Goal: Information Seeking & Learning: Find specific fact

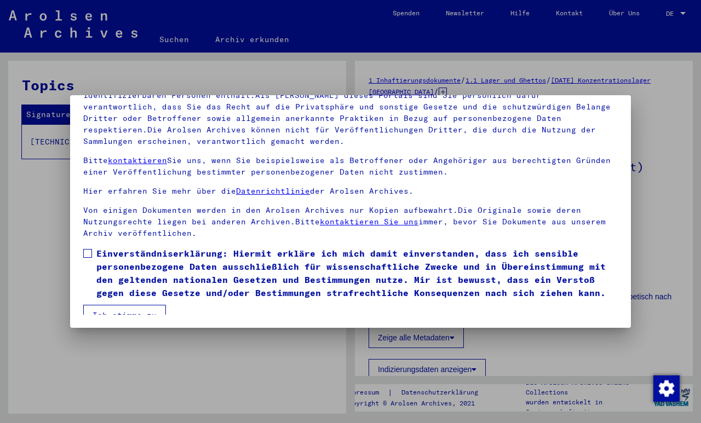
scroll to position [119, 0]
click at [111, 310] on button "Ich stimme zu" at bounding box center [124, 315] width 83 height 21
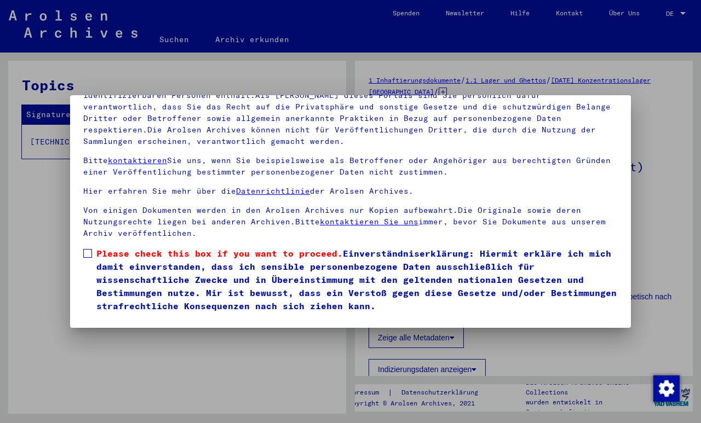
click at [99, 248] on span "Please check this box if you want to proceed." at bounding box center [219, 253] width 247 height 11
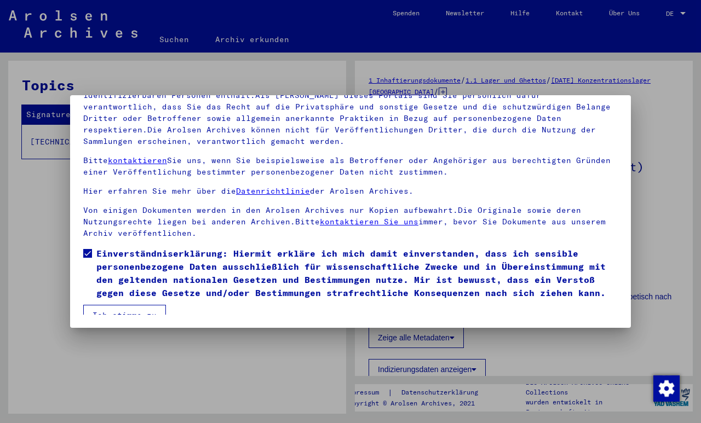
click at [129, 306] on button "Ich stimme zu" at bounding box center [124, 315] width 83 height 21
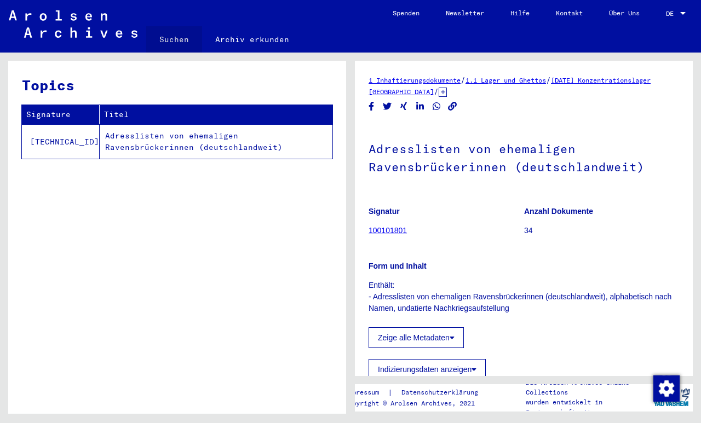
click at [184, 47] on link "Suchen" at bounding box center [174, 39] width 56 height 26
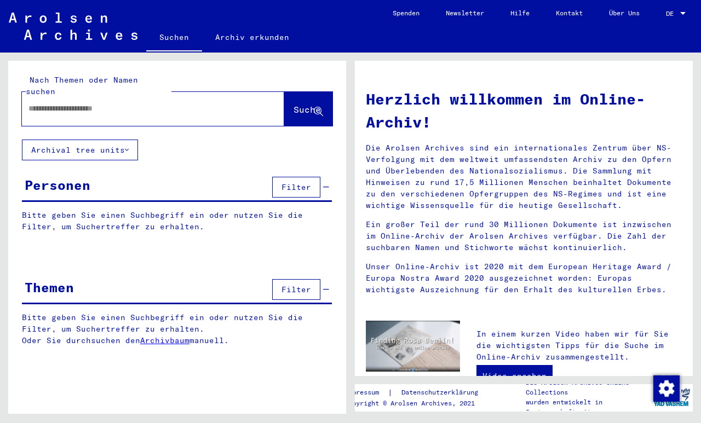
click at [205, 103] on input "text" at bounding box center [139, 109] width 223 height 12
type input "**********"
click at [309, 104] on span "Suche" at bounding box center [307, 109] width 27 height 11
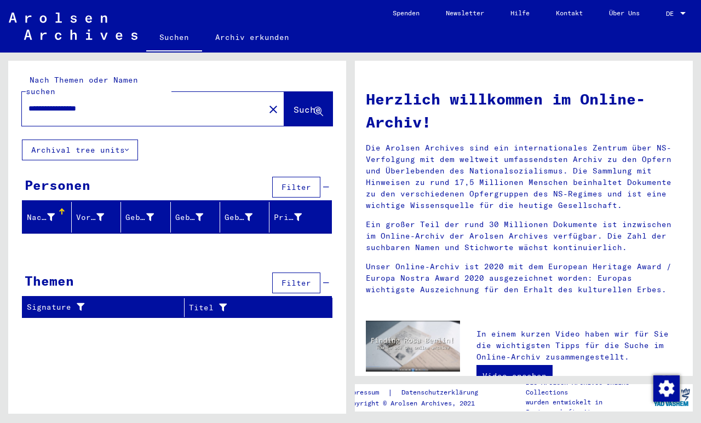
scroll to position [29, 0]
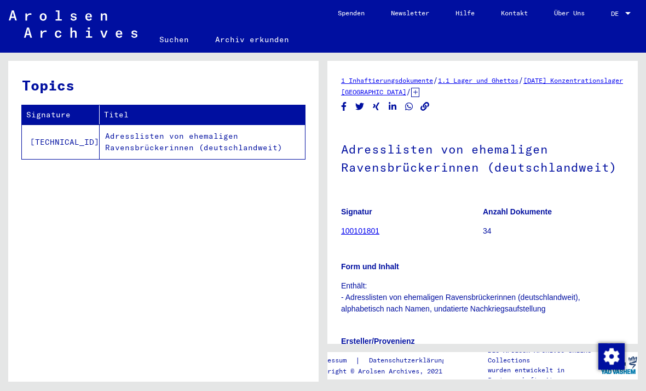
scroll to position [135, 0]
